Goal: Task Accomplishment & Management: Manage account settings

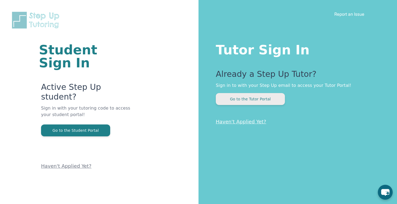
click at [229, 99] on button "Go to the Tutor Portal" at bounding box center [250, 99] width 69 height 12
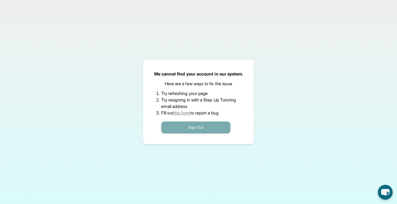
click at [214, 132] on button "Sign Out" at bounding box center [195, 127] width 69 height 12
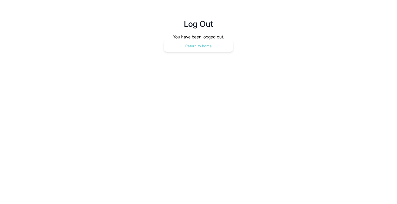
click at [211, 48] on button "Return to home" at bounding box center [198, 46] width 69 height 12
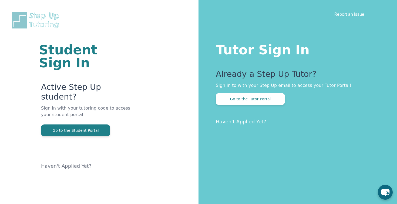
click at [252, 124] on link "Haven't Applied Yet?" at bounding box center [241, 122] width 51 height 6
